Goal: Task Accomplishment & Management: Use online tool/utility

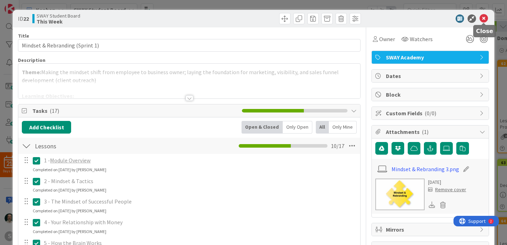
click at [483, 20] on icon at bounding box center [484, 18] width 8 height 8
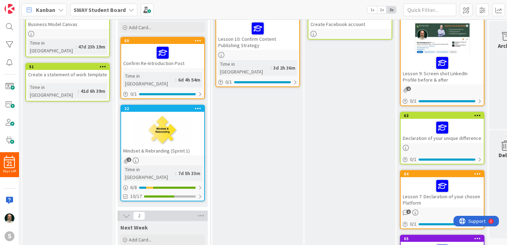
scroll to position [51, 97]
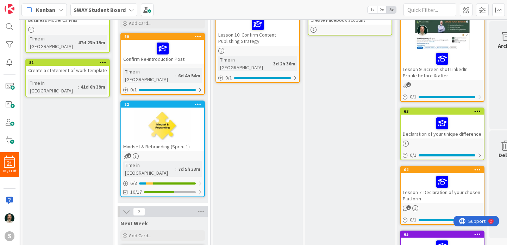
click at [177, 126] on div at bounding box center [162, 127] width 83 height 32
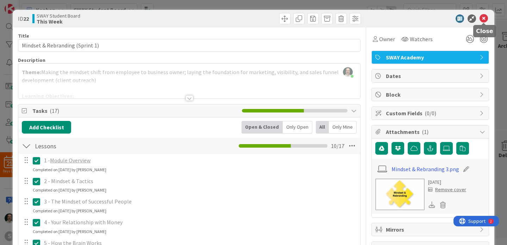
click at [484, 21] on icon at bounding box center [484, 18] width 8 height 8
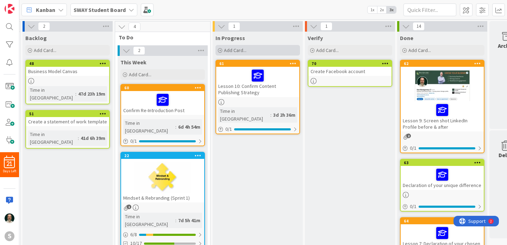
click at [257, 50] on div "Add Card..." at bounding box center [258, 50] width 85 height 11
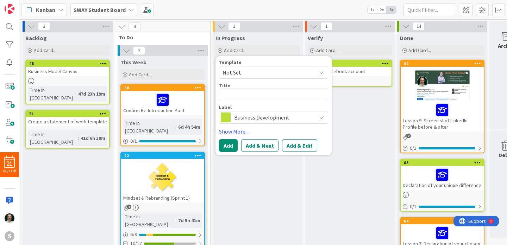
type textarea "B"
type textarea "x"
type textarea "Bu"
type textarea "x"
type textarea "[PERSON_NAME]"
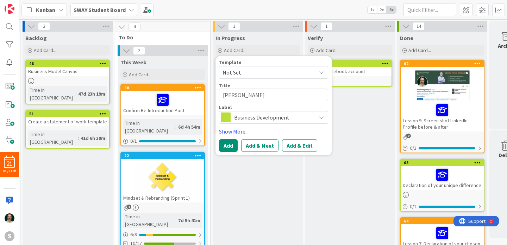
type textarea "x"
type textarea "Buil"
type textarea "x"
type textarea "Build"
type textarea "x"
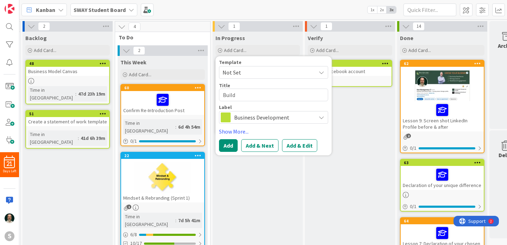
type textarea "Build"
type textarea "x"
type textarea "Build a"
type textarea "x"
type textarea "Build a F"
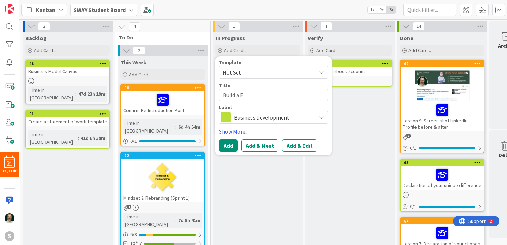
type textarea "x"
type textarea "Build a FB"
type textarea "x"
type textarea "Build a FB"
type textarea "x"
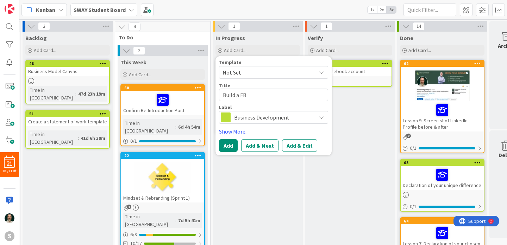
type textarea "Build a FB f"
type textarea "x"
type textarea "Build a FB fo"
type textarea "x"
type textarea "Build a FB fol"
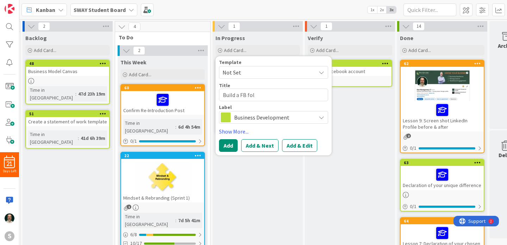
type textarea "x"
type textarea "Build a FB foll"
type textarea "x"
type textarea "Build a [PERSON_NAME]"
type textarea "x"
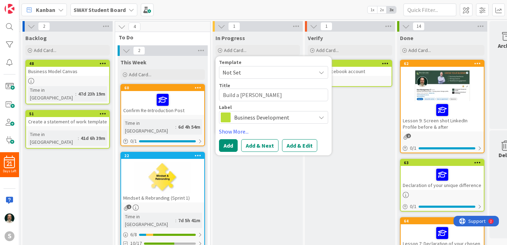
type textarea "Build a FB follow"
type textarea "x"
type textarea "Build a FB followi"
type textarea "x"
type textarea "Build a FB followin"
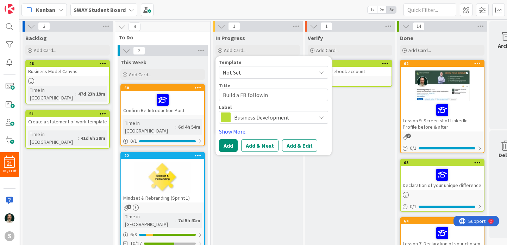
type textarea "x"
type textarea "Build a FB following"
click at [305, 147] on button "Add & Edit" at bounding box center [299, 145] width 35 height 13
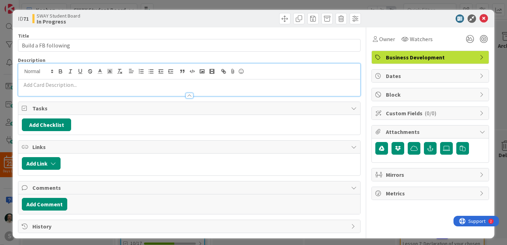
click at [91, 73] on div at bounding box center [189, 80] width 342 height 32
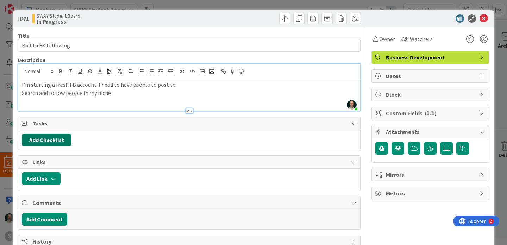
click at [65, 138] on button "Add Checklist" at bounding box center [46, 140] width 49 height 13
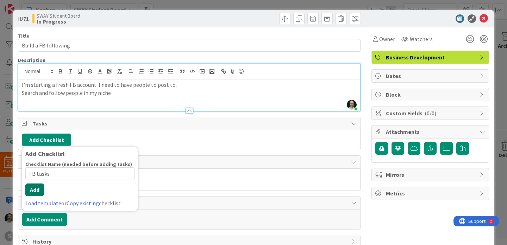
type input "FB tasks"
click at [41, 189] on button "Add" at bounding box center [34, 190] width 19 height 13
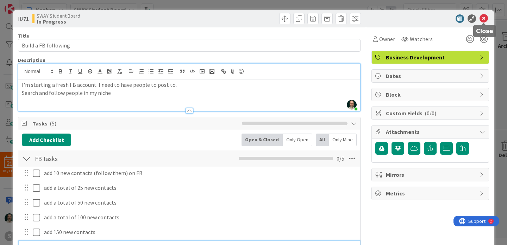
click at [485, 17] on icon at bounding box center [484, 18] width 8 height 8
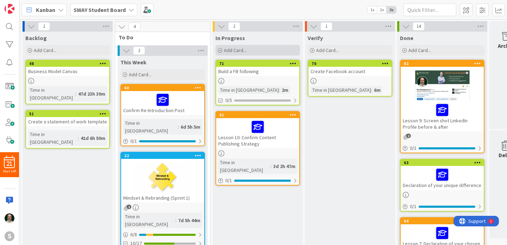
click at [240, 51] on span "Add Card..." at bounding box center [235, 50] width 23 height 6
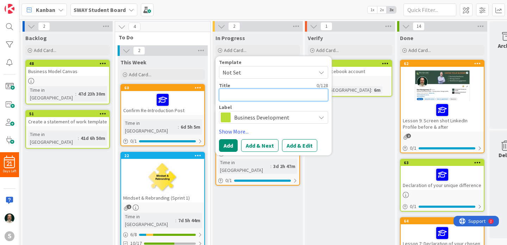
type textarea "x"
type textarea "R"
type textarea "x"
type textarea "RE"
type textarea "x"
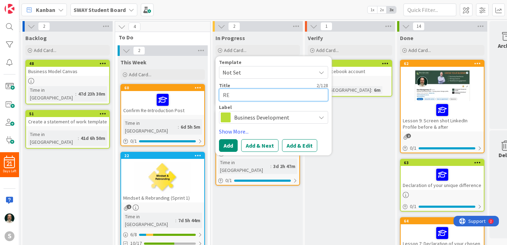
type textarea "RE-"
type textarea "x"
type textarea "RE-i"
type textarea "x"
type textarea "RE-in"
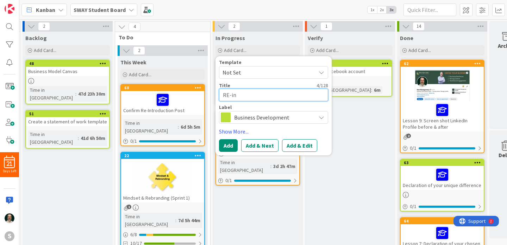
type textarea "x"
type textarea "RE-int"
type textarea "x"
type textarea "RE-intr"
type textarea "x"
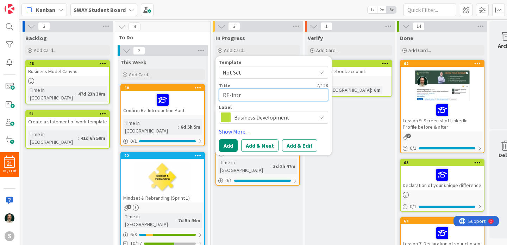
type textarea "RE-intro"
type textarea "x"
type textarea "RE-intro"
type textarea "x"
type textarea "RE-intro p"
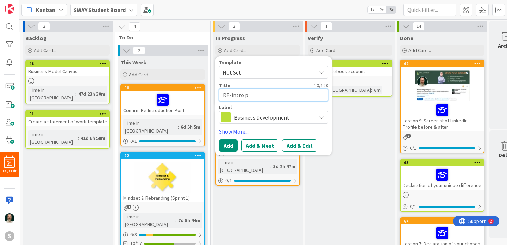
type textarea "x"
type textarea "RE-intro po"
type textarea "x"
type textarea "RE-intro pos"
type textarea "x"
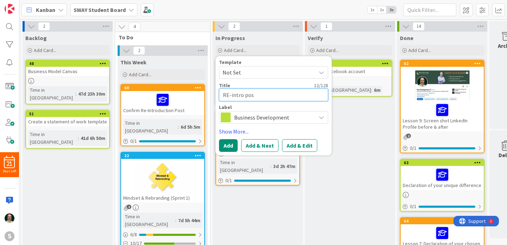
type textarea "RE-intro post"
type textarea "x"
type textarea "R-intro post"
type textarea "x"
type textarea "Re-intro post"
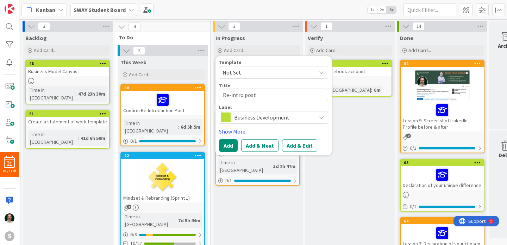
click at [319, 118] on icon at bounding box center [322, 118] width 6 height 6
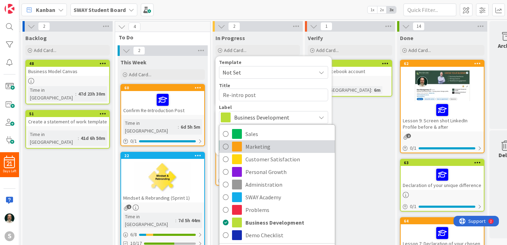
click at [225, 147] on icon at bounding box center [226, 147] width 6 height 11
type textarea "x"
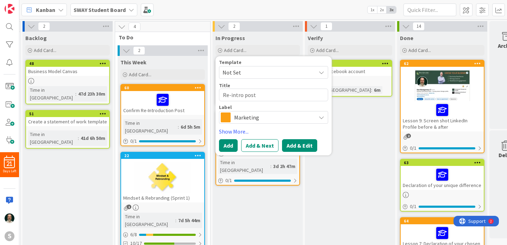
click at [298, 147] on button "Add & Edit" at bounding box center [299, 145] width 35 height 13
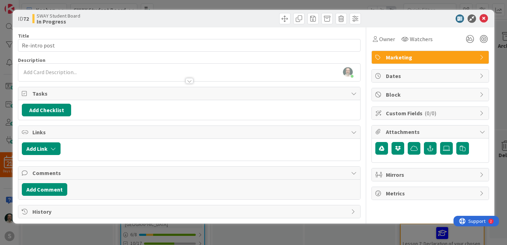
click at [75, 71] on div "[PERSON_NAME] just joined" at bounding box center [189, 73] width 342 height 18
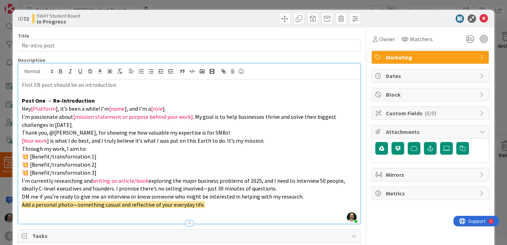
click at [124, 86] on p "First FB post should be an introduction:" at bounding box center [189, 85] width 335 height 8
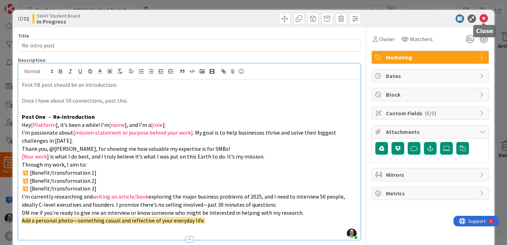
click at [484, 19] on icon at bounding box center [484, 18] width 8 height 8
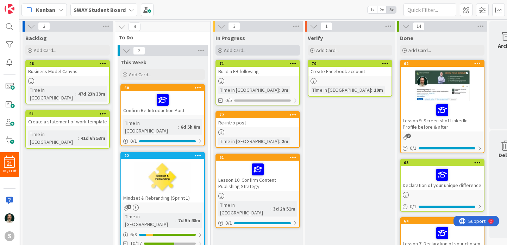
drag, startPoint x: 262, startPoint y: 65, endPoint x: 291, endPoint y: 46, distance: 34.6
